Goal: Transaction & Acquisition: Purchase product/service

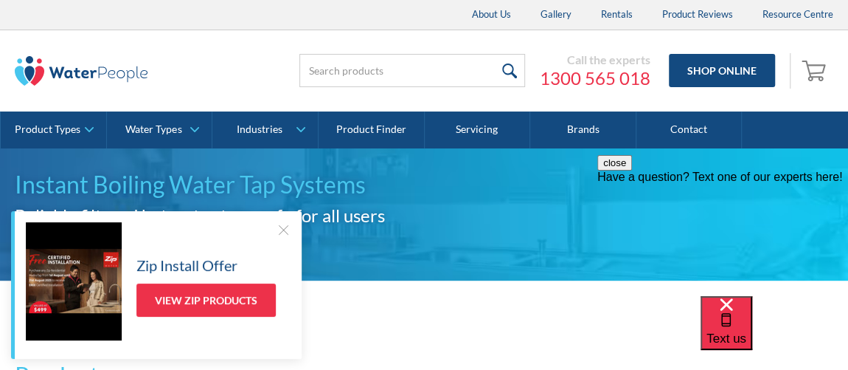
click at [289, 233] on div at bounding box center [283, 229] width 15 height 15
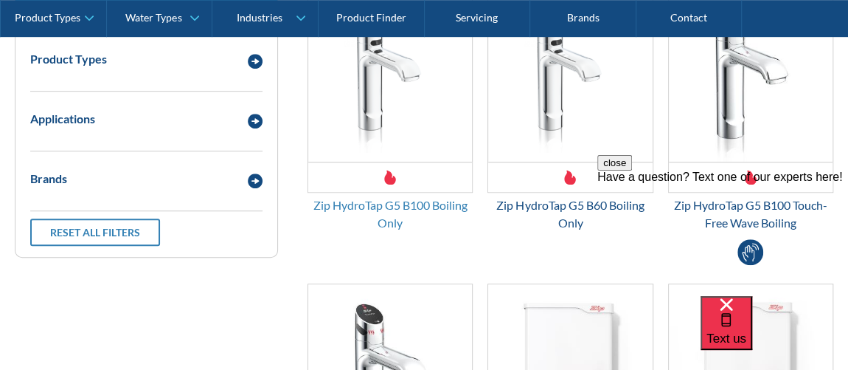
scroll to position [782, 0]
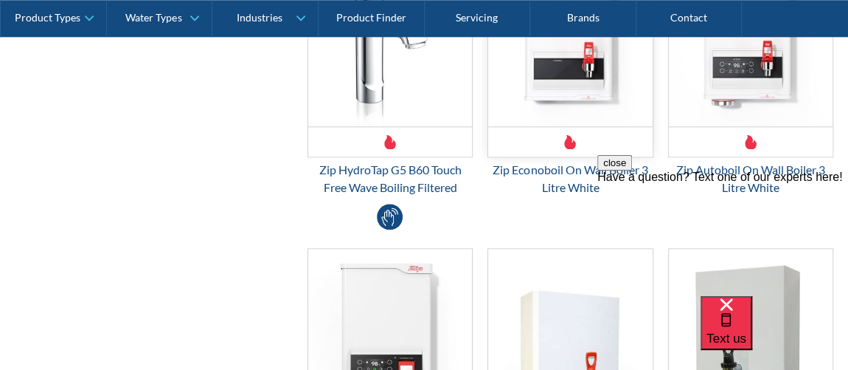
click at [565, 126] on div "Email Form 3" at bounding box center [570, 141] width 164 height 30
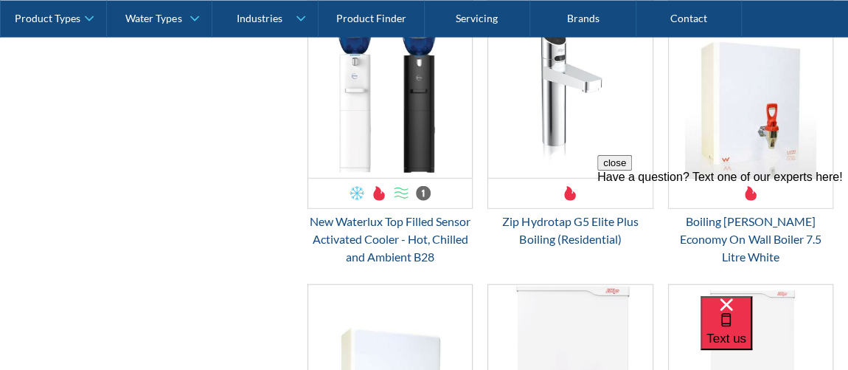
scroll to position [1676, 0]
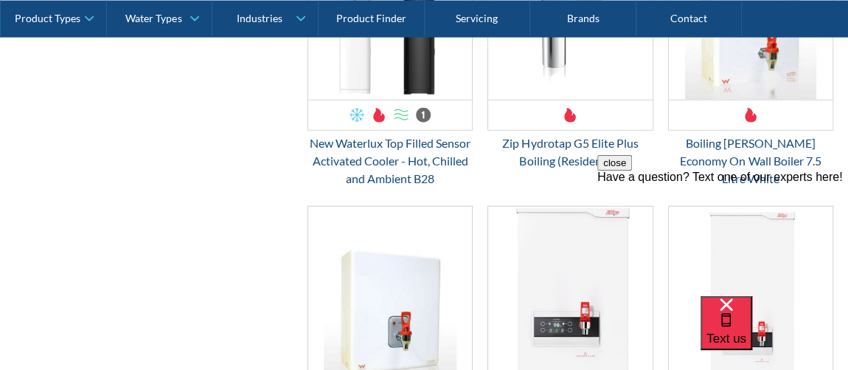
click at [741, 128] on div "HMWBEC7.5WH $ 0.00 OFFER: Fits Most Brands New Product Best Seller Boiling [PER…" at bounding box center [751, 56] width 180 height 269
click at [752, 134] on div "Boiling [PERSON_NAME] Economy On Wall Boiler 7.5 Litre White" at bounding box center [750, 160] width 165 height 53
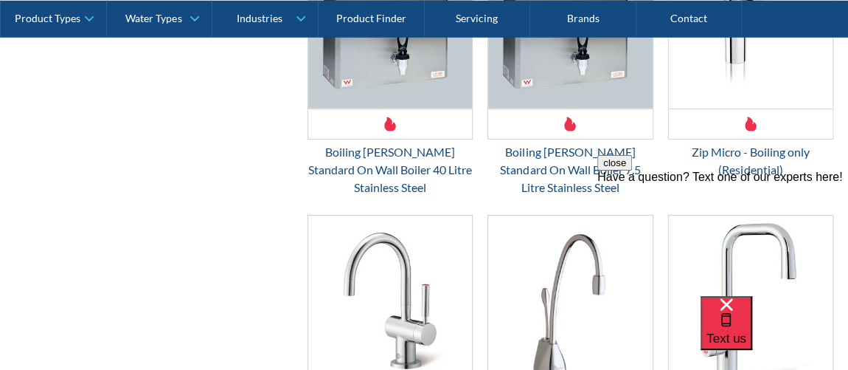
scroll to position [2459, 0]
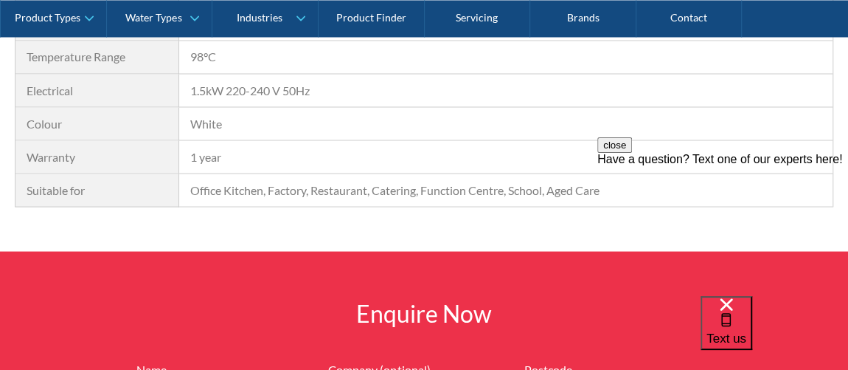
scroll to position [1453, 0]
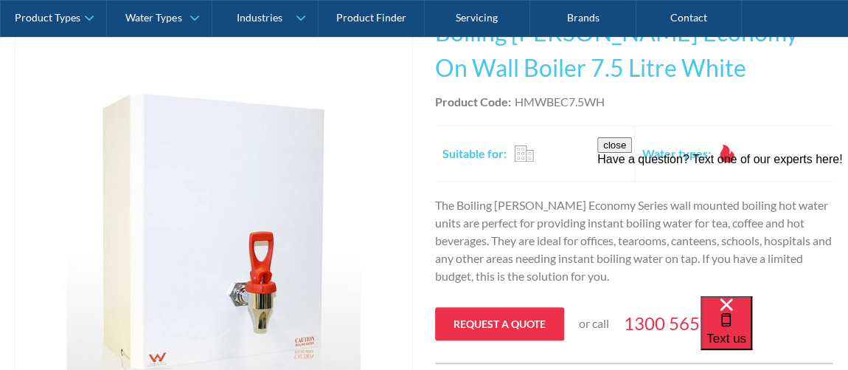
click at [526, 221] on p "The Boiling Billy Economy Series wall mounted boiling hot water units are perfe…" at bounding box center [634, 240] width 398 height 89
click at [747, 340] on div "Text us" at bounding box center [727, 322] width 40 height 49
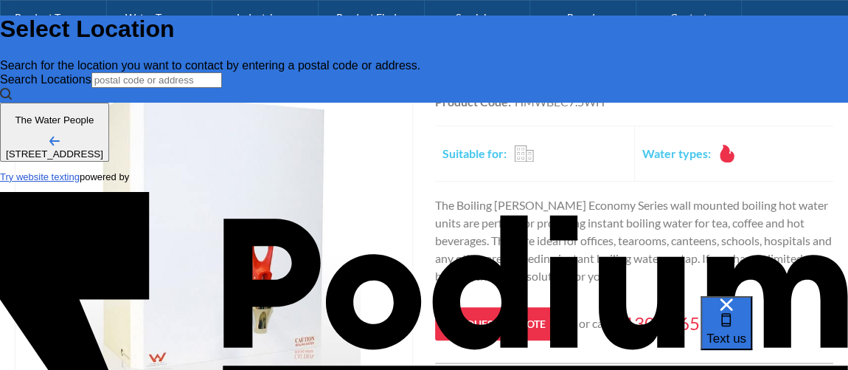
scroll to position [-5, 0]
click at [747, 331] on span "Text us" at bounding box center [727, 338] width 40 height 14
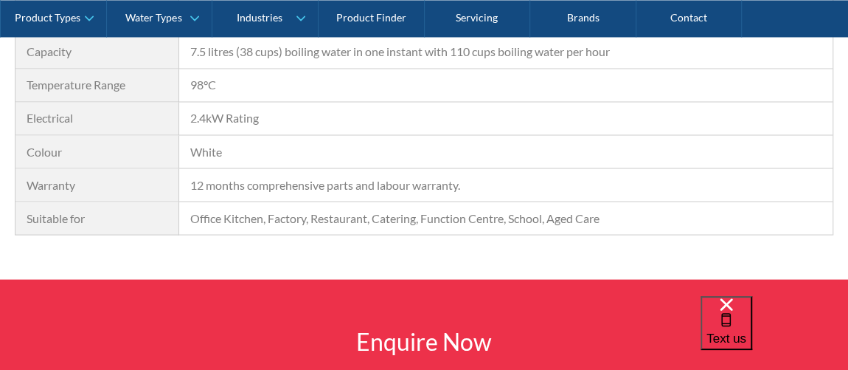
scroll to position [1341, 0]
